Goal: Navigation & Orientation: Find specific page/section

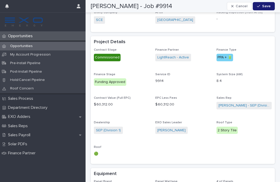
scroll to position [297, 0]
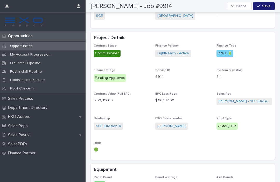
click at [18, 133] on p "Sales Payroll" at bounding box center [20, 135] width 28 height 5
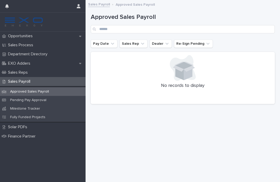
click at [13, 101] on p "Pending Pay Approval" at bounding box center [28, 100] width 45 height 4
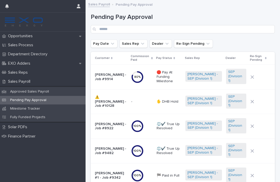
click at [11, 39] on div "Opportunities" at bounding box center [42, 36] width 85 height 9
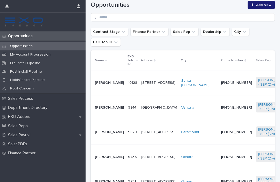
scroll to position [87, 0]
click at [100, 110] on p "[PERSON_NAME]" at bounding box center [109, 107] width 29 height 4
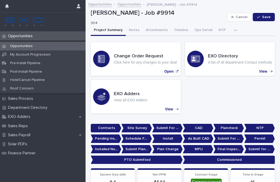
click at [130, 28] on button "Notes" at bounding box center [134, 30] width 17 height 11
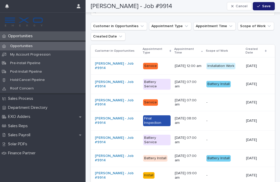
scroll to position [2509, 0]
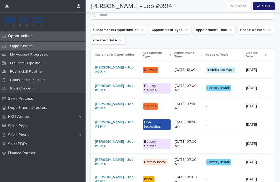
click at [232, 67] on div "Installation Work" at bounding box center [220, 70] width 29 height 6
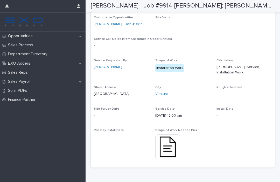
scroll to position [77, 0]
click at [172, 142] on img at bounding box center [167, 147] width 25 height 25
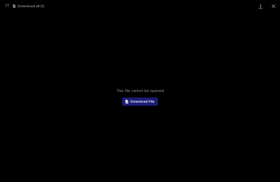
click at [253, 65] on div "This file cannot be opened Download File" at bounding box center [140, 97] width 280 height 170
click at [277, 9] on button "Close gallery" at bounding box center [273, 6] width 13 height 12
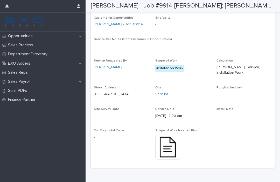
click at [14, 42] on div "Sales Process" at bounding box center [42, 45] width 85 height 9
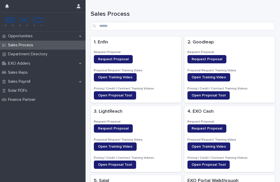
click at [12, 35] on p "Opportunities" at bounding box center [21, 36] width 31 height 5
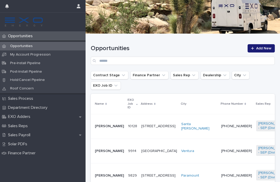
scroll to position [48, 0]
